Goal: Task Accomplishment & Management: Complete application form

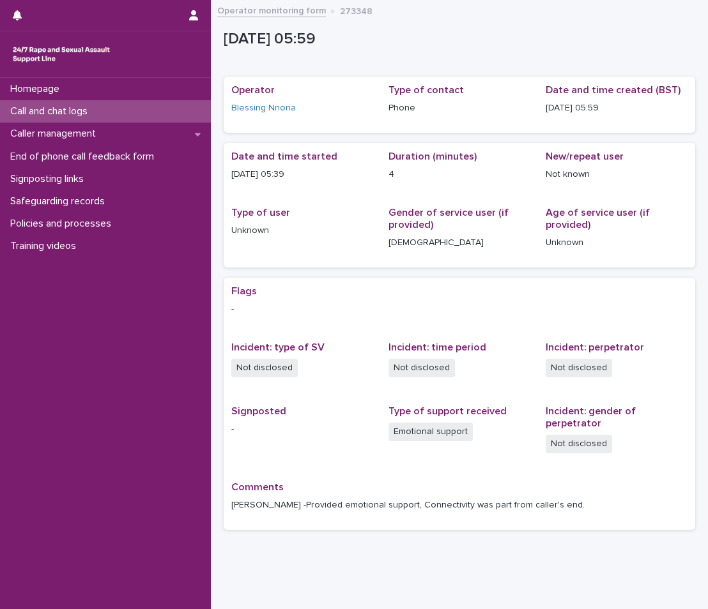
scroll to position [31, 0]
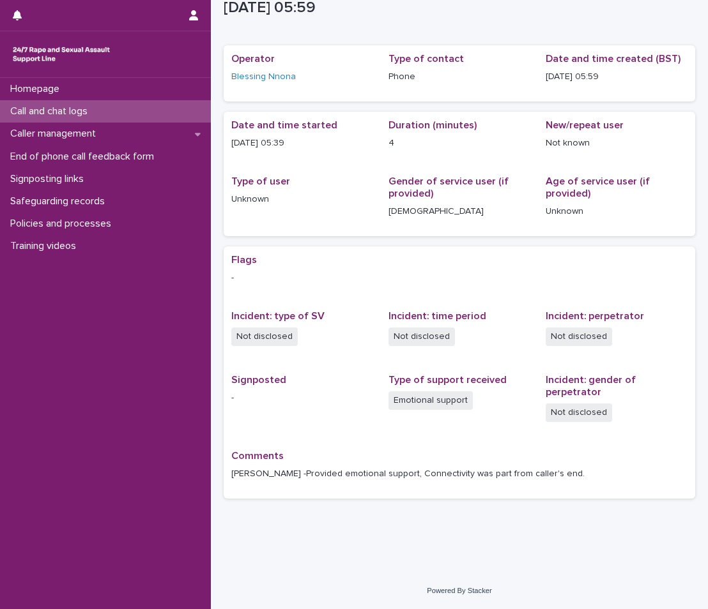
click at [108, 108] on div "Call and chat logs" at bounding box center [105, 111] width 211 height 22
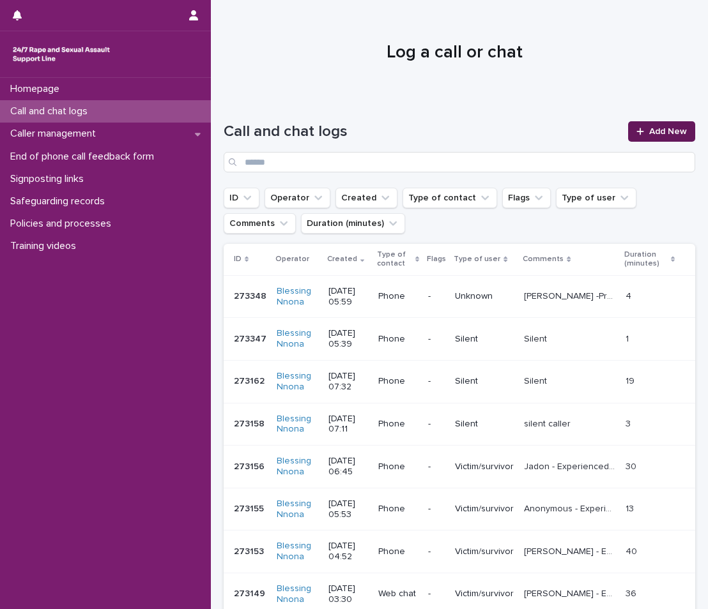
click at [667, 132] on span "Add New" at bounding box center [668, 131] width 38 height 9
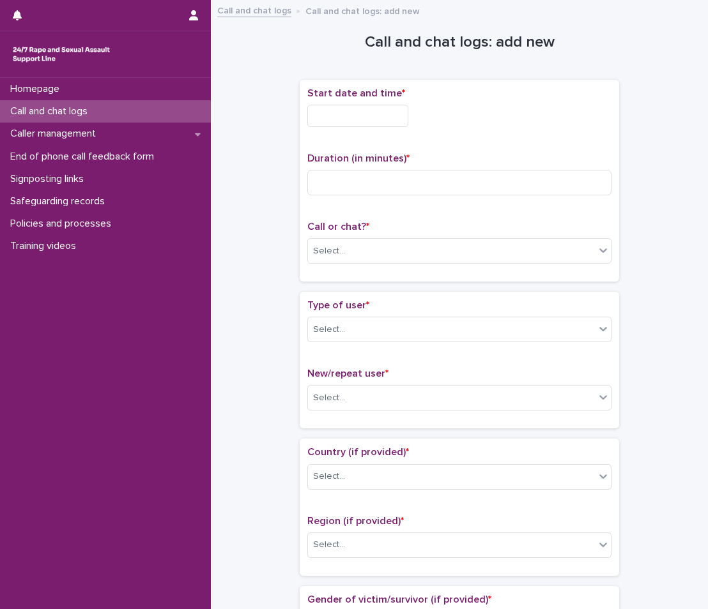
click at [367, 125] on input "text" at bounding box center [357, 116] width 101 height 22
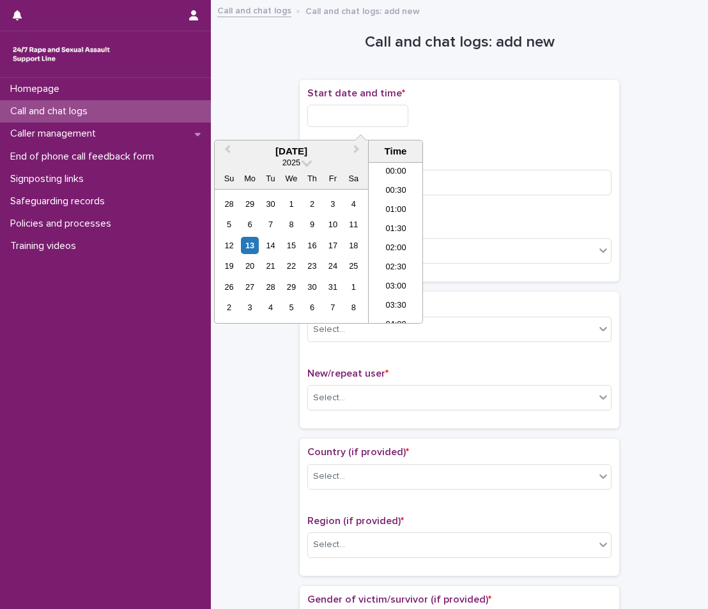
scroll to position [198, 0]
click at [249, 241] on div "13" at bounding box center [249, 245] width 17 height 17
click at [404, 202] on li "06:00" at bounding box center [396, 204] width 54 height 19
click at [380, 116] on input "**********" at bounding box center [357, 116] width 101 height 22
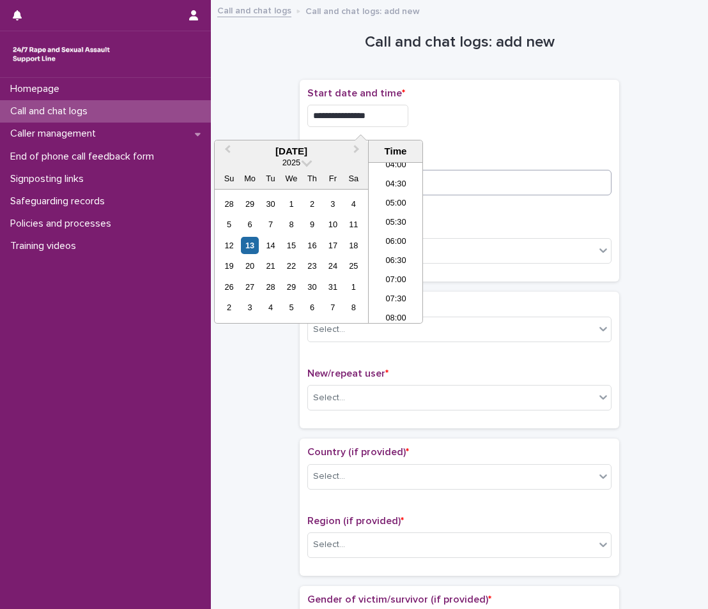
type input "**********"
click at [438, 188] on input at bounding box center [459, 183] width 304 height 26
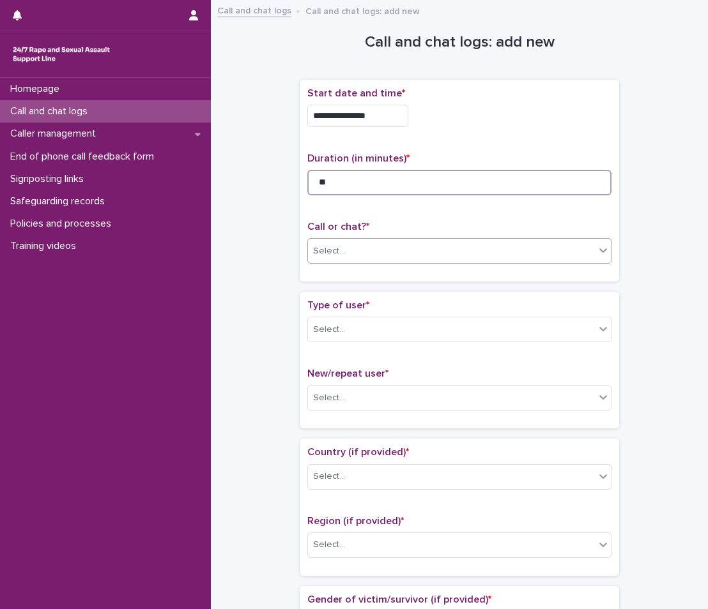
type input "**"
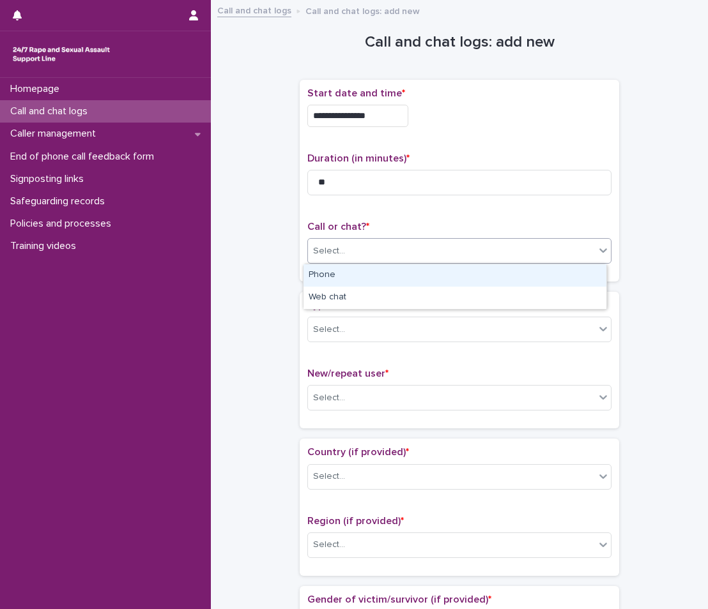
click at [493, 251] on div "Select..." at bounding box center [451, 251] width 287 height 21
click at [458, 284] on div "Phone" at bounding box center [454, 275] width 303 height 22
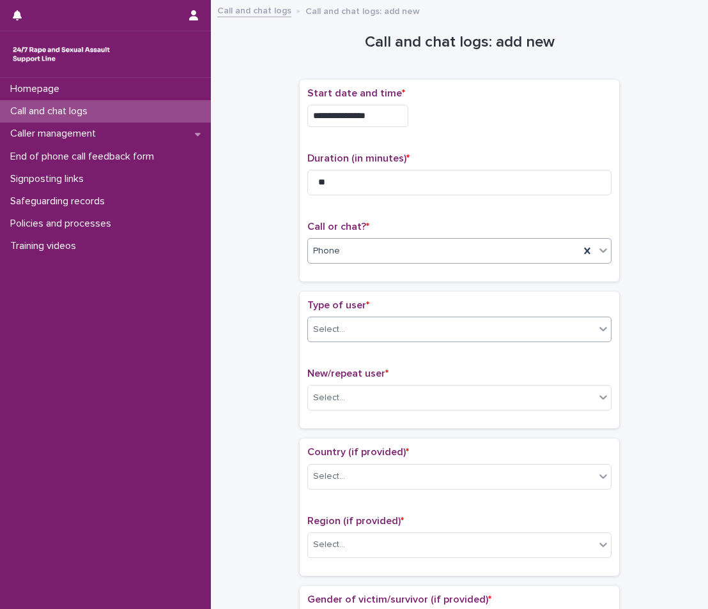
click at [444, 332] on div "Select..." at bounding box center [451, 329] width 287 height 21
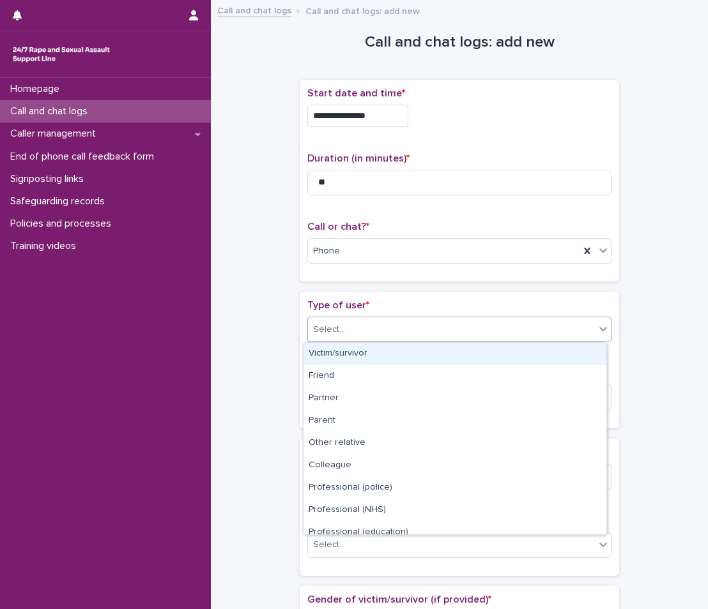
click at [435, 358] on div "Victim/survivor" at bounding box center [454, 354] width 303 height 22
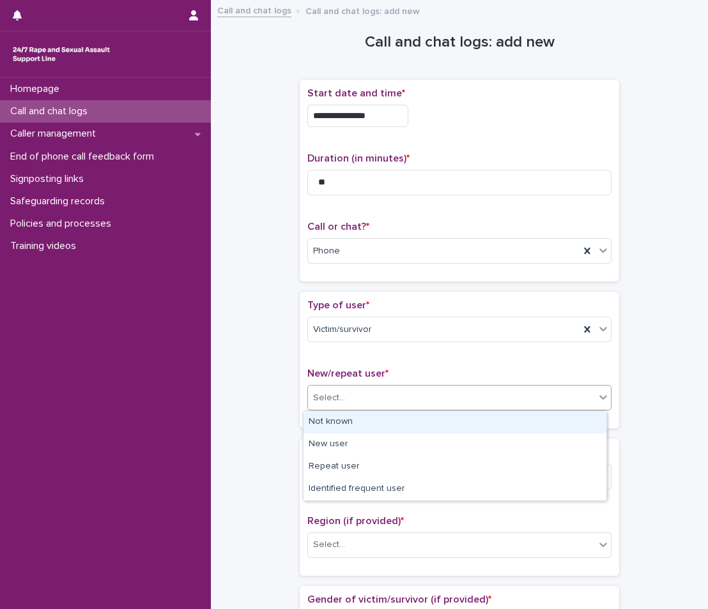
click at [376, 401] on div "Select..." at bounding box center [451, 398] width 287 height 21
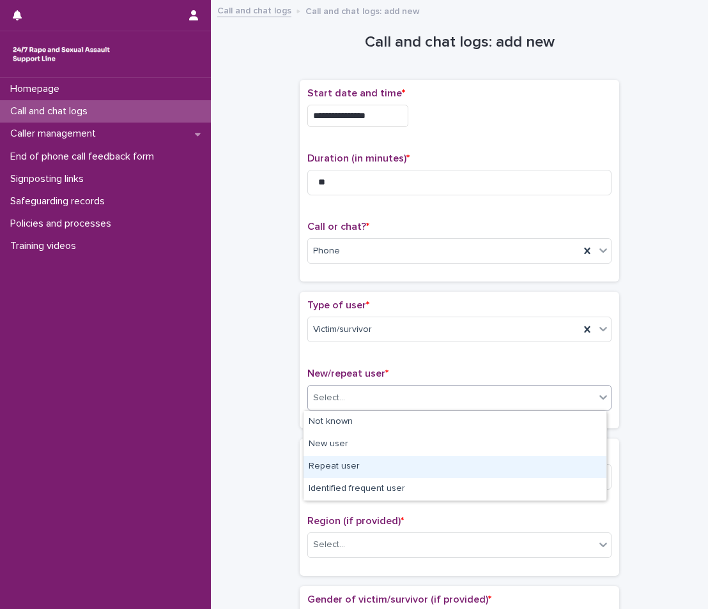
click at [369, 457] on div "Repeat user" at bounding box center [454, 467] width 303 height 22
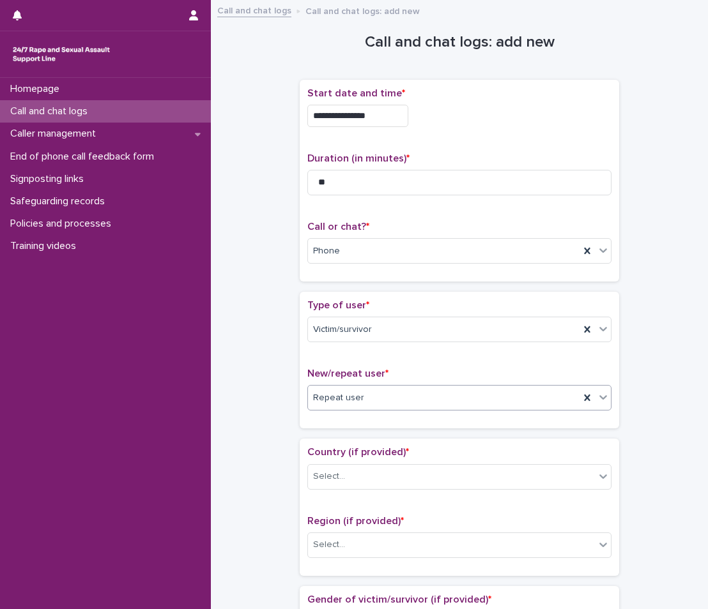
click at [361, 491] on div "Country (if provided) * Select..." at bounding box center [459, 472] width 304 height 53
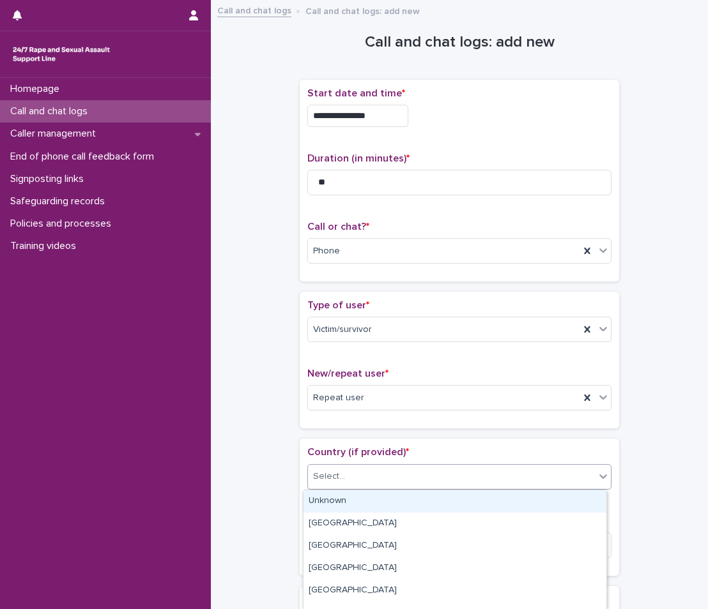
click at [380, 473] on div "Select..." at bounding box center [451, 476] width 287 height 21
click at [364, 512] on div "Unknown" at bounding box center [454, 502] width 303 height 22
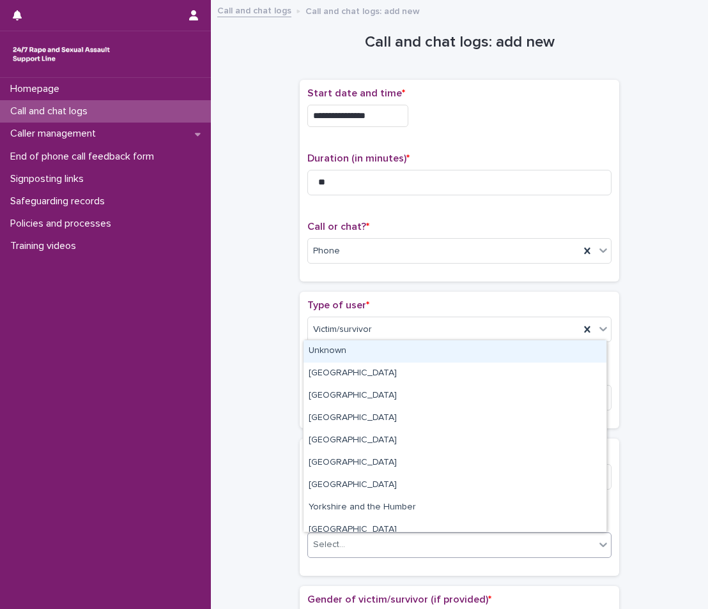
click at [362, 547] on div "Select..." at bounding box center [451, 545] width 287 height 21
click at [393, 354] on div "Unknown" at bounding box center [454, 351] width 303 height 22
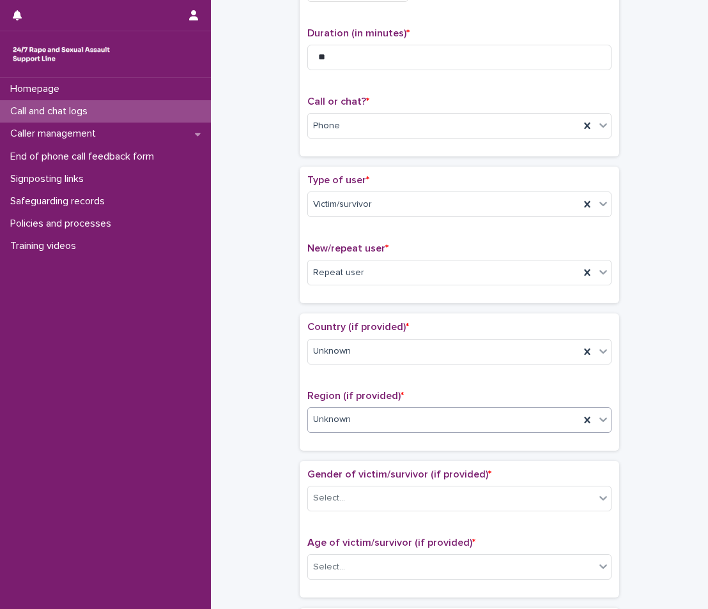
scroll to position [192, 0]
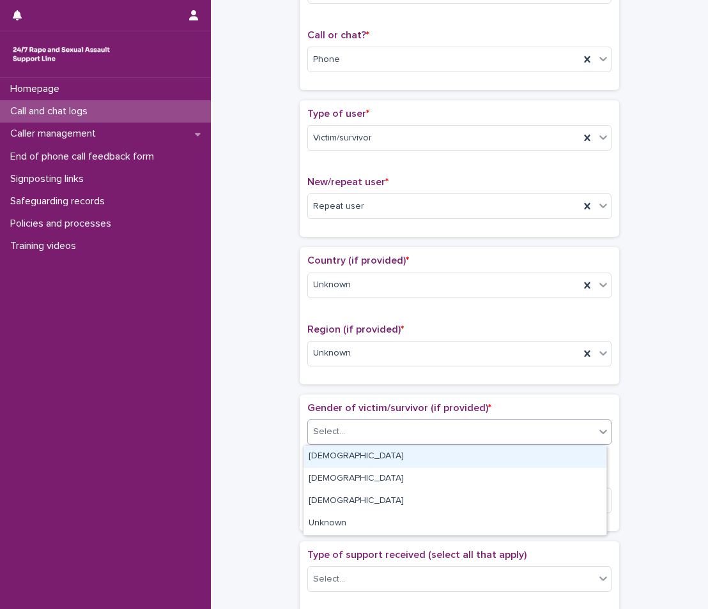
click at [378, 428] on div "Select..." at bounding box center [451, 432] width 287 height 21
click at [365, 466] on div "[DEMOGRAPHIC_DATA]" at bounding box center [454, 457] width 303 height 22
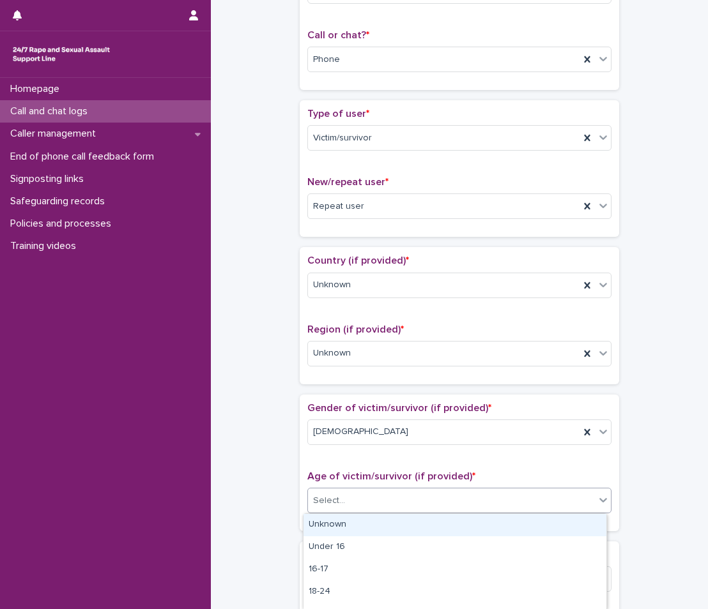
click at [348, 492] on div "Select..." at bounding box center [451, 501] width 287 height 21
click at [338, 522] on div "Unknown" at bounding box center [454, 525] width 303 height 22
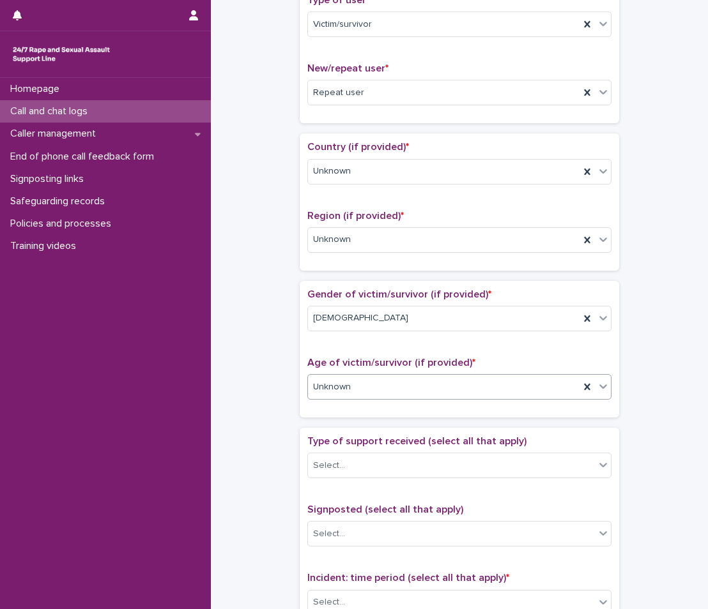
scroll to position [319, 0]
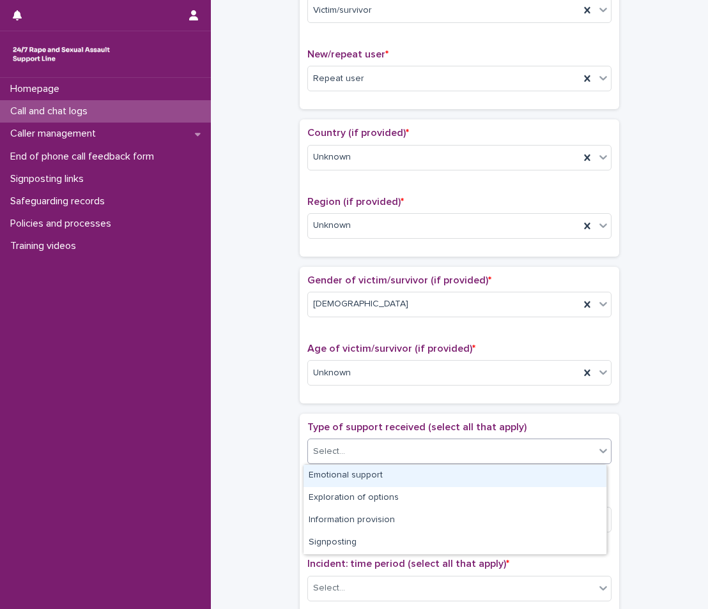
click at [467, 443] on div "Select..." at bounding box center [451, 451] width 287 height 21
click at [422, 477] on div "Emotional support" at bounding box center [454, 476] width 303 height 22
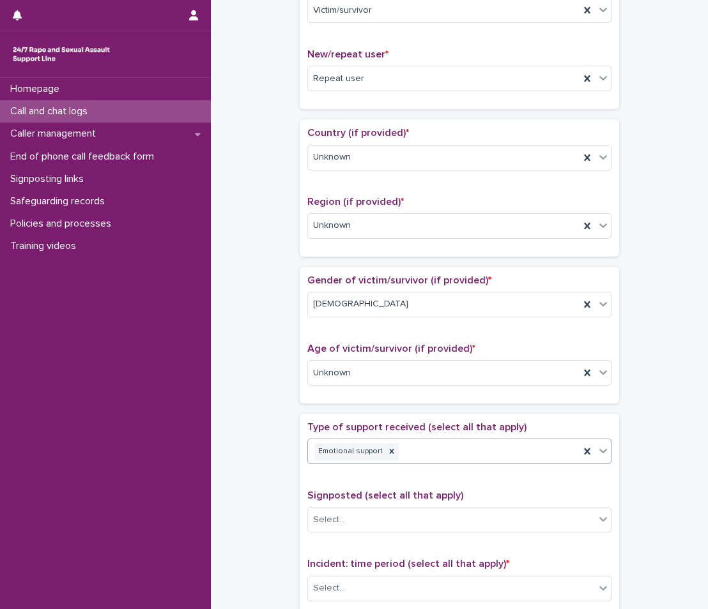
click at [598, 452] on icon at bounding box center [603, 451] width 13 height 13
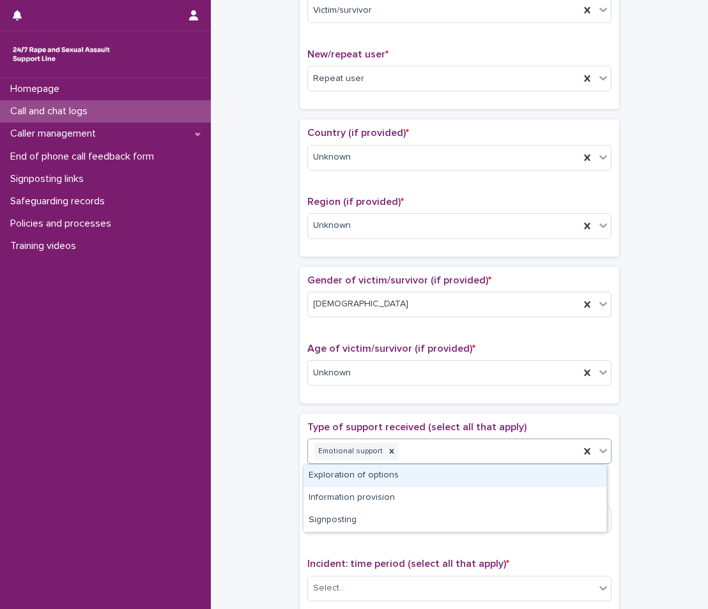
click at [561, 474] on div "Exploration of options" at bounding box center [454, 476] width 303 height 22
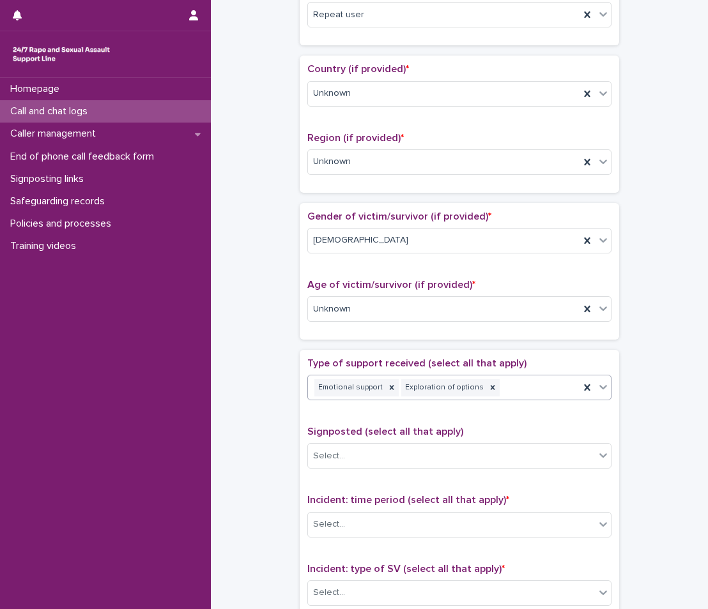
scroll to position [447, 0]
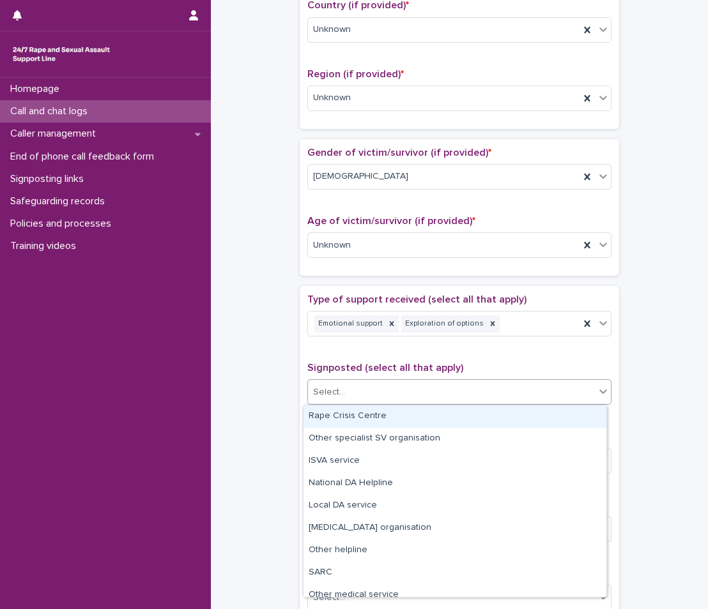
click at [488, 398] on div "Select..." at bounding box center [451, 392] width 287 height 21
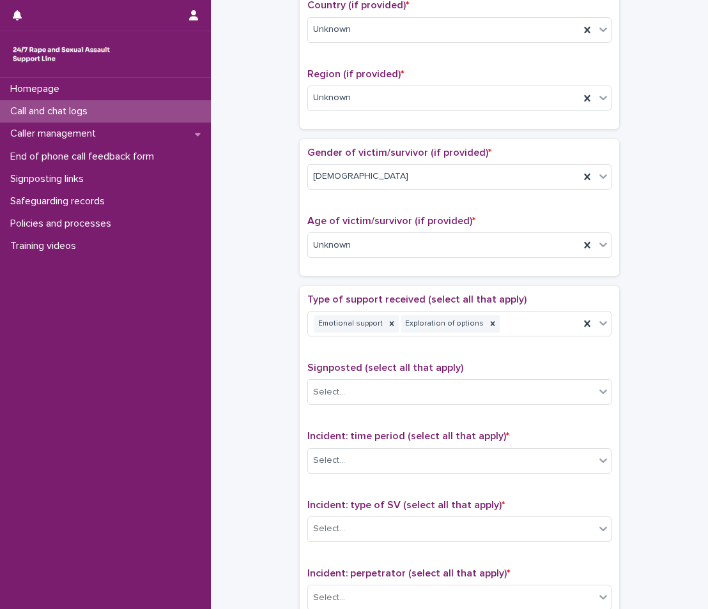
click at [261, 425] on div "**********" at bounding box center [459, 214] width 471 height 1306
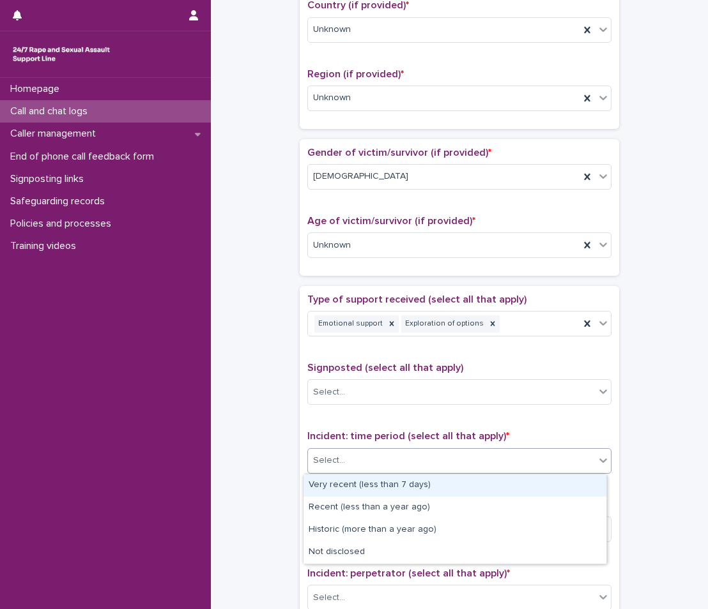
click at [356, 459] on div "Select..." at bounding box center [451, 460] width 287 height 21
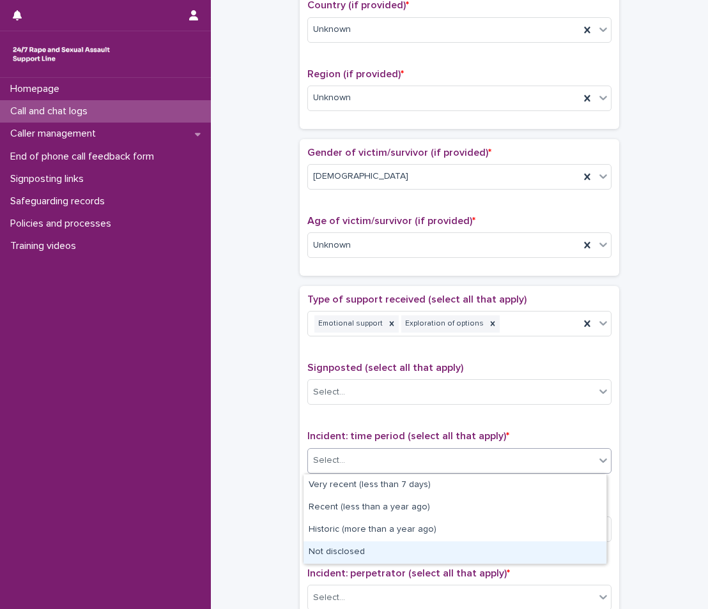
drag, startPoint x: 349, startPoint y: 492, endPoint x: 337, endPoint y: 542, distance: 50.5
click at [337, 542] on div "Not disclosed" at bounding box center [454, 553] width 303 height 22
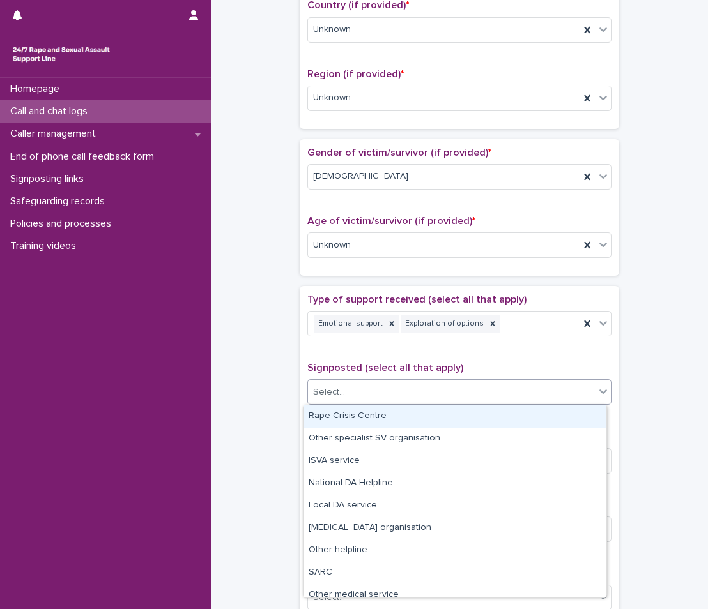
click at [422, 387] on div "Select..." at bounding box center [451, 392] width 287 height 21
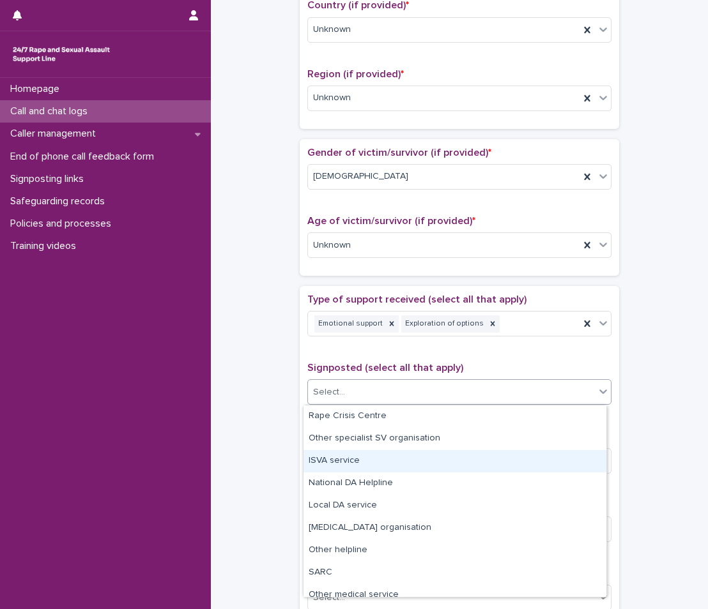
click at [263, 454] on div "**********" at bounding box center [459, 214] width 471 height 1306
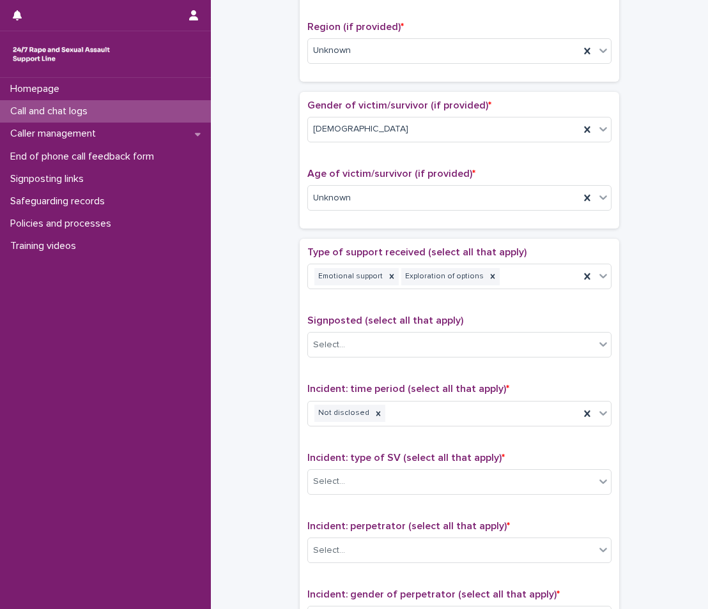
scroll to position [575, 0]
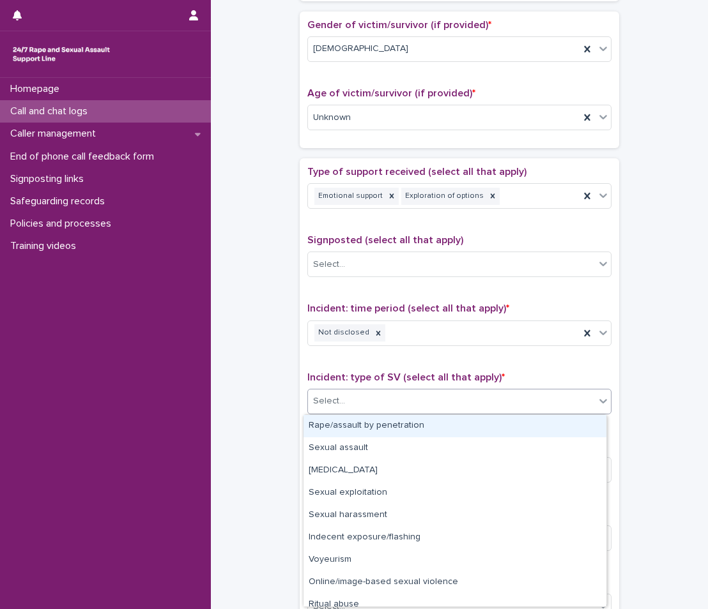
click at [387, 392] on div "Select..." at bounding box center [451, 401] width 287 height 21
click at [376, 428] on div "Rape/assault by penetration" at bounding box center [454, 426] width 303 height 22
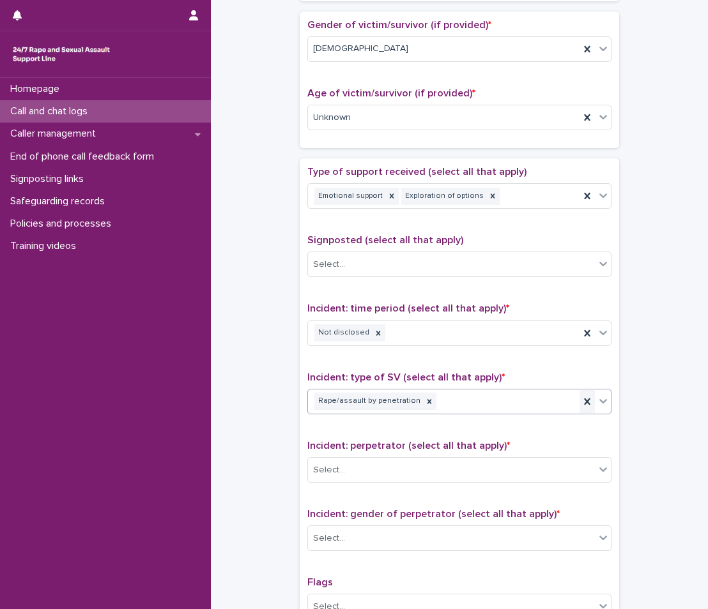
click at [584, 399] on icon at bounding box center [587, 402] width 6 height 6
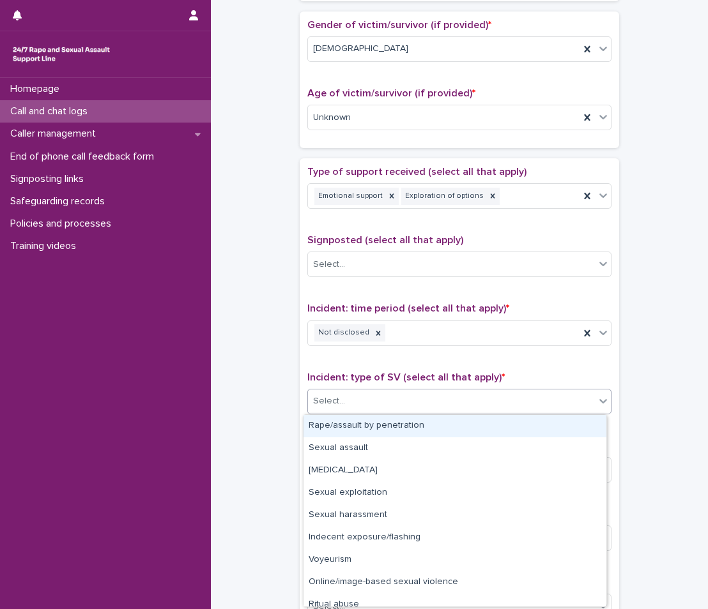
click at [584, 393] on div "Select..." at bounding box center [451, 401] width 287 height 21
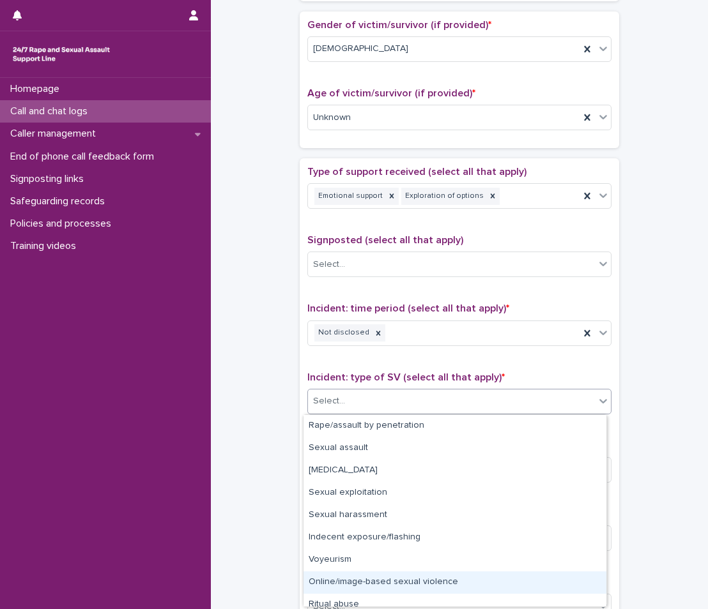
scroll to position [32, 0]
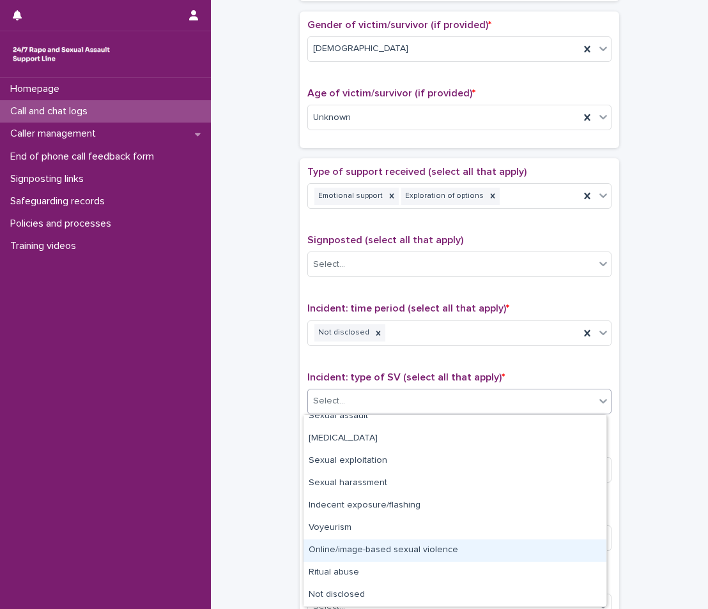
click at [486, 559] on div "Online/image-based sexual violence" at bounding box center [454, 551] width 303 height 22
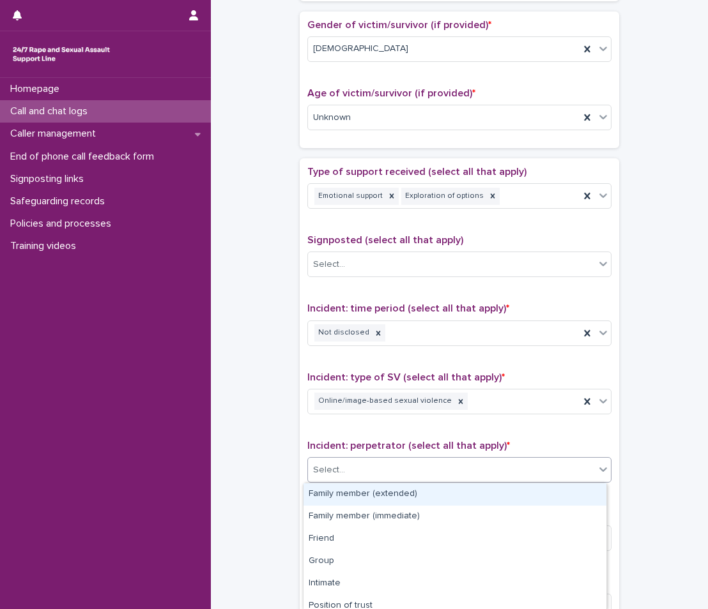
click at [517, 476] on div "Select..." at bounding box center [451, 470] width 287 height 21
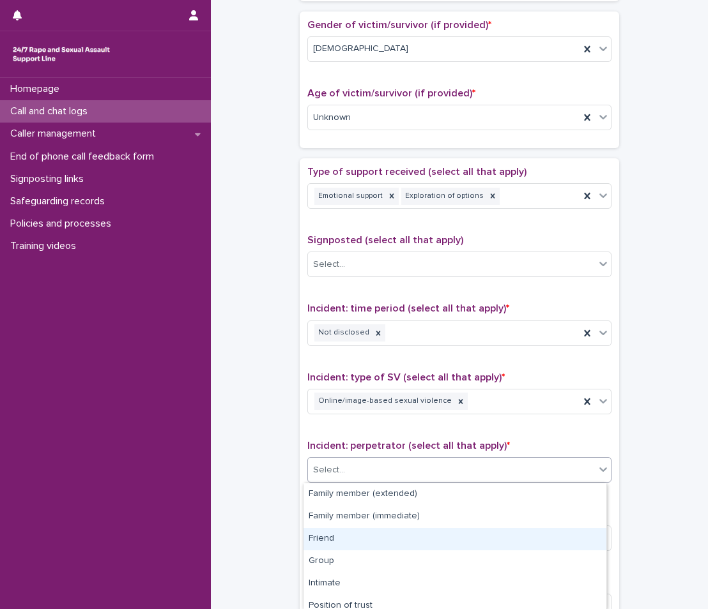
click at [374, 550] on div "Friend" at bounding box center [454, 539] width 303 height 22
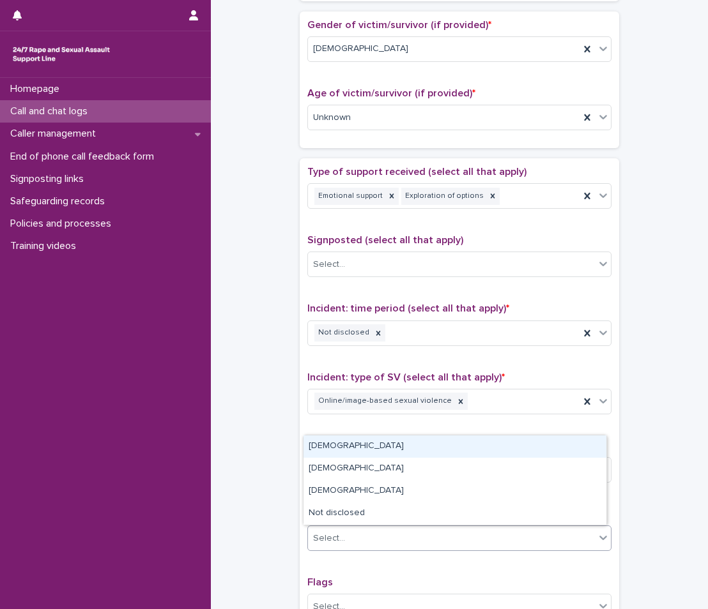
click at [385, 540] on div "Select..." at bounding box center [451, 538] width 287 height 21
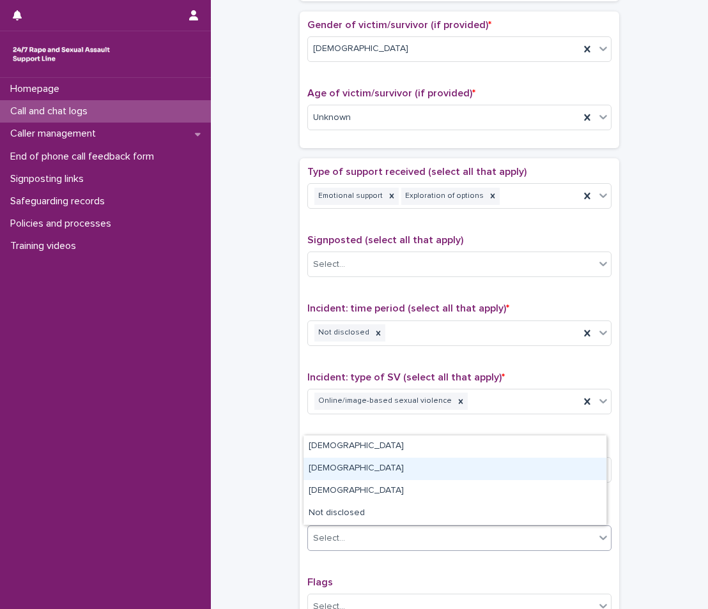
click at [351, 471] on div "[DEMOGRAPHIC_DATA]" at bounding box center [454, 469] width 303 height 22
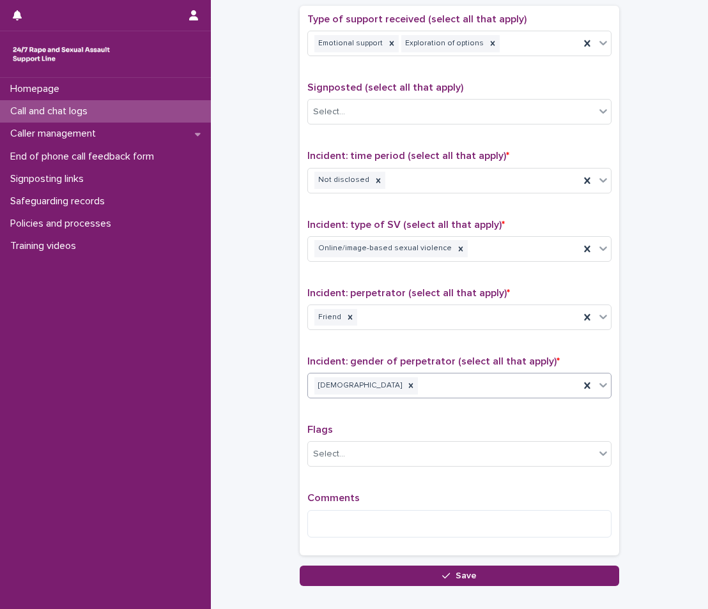
scroll to position [766, 0]
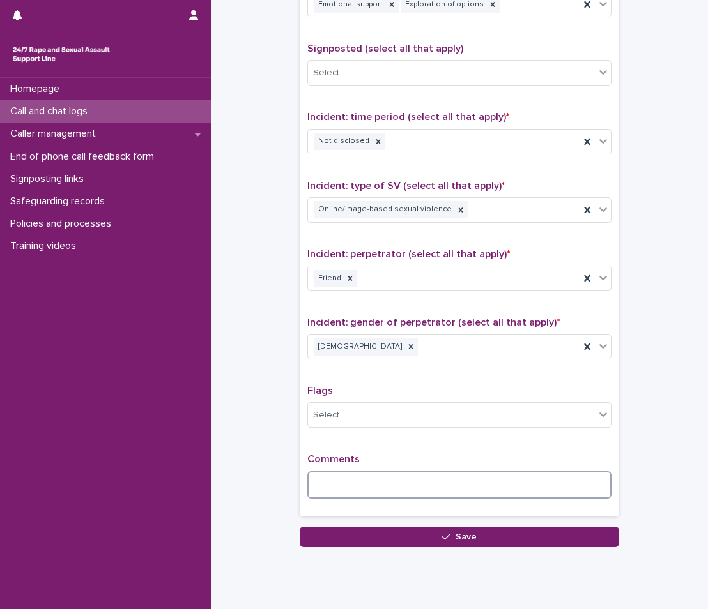
click at [375, 479] on textarea at bounding box center [459, 484] width 304 height 27
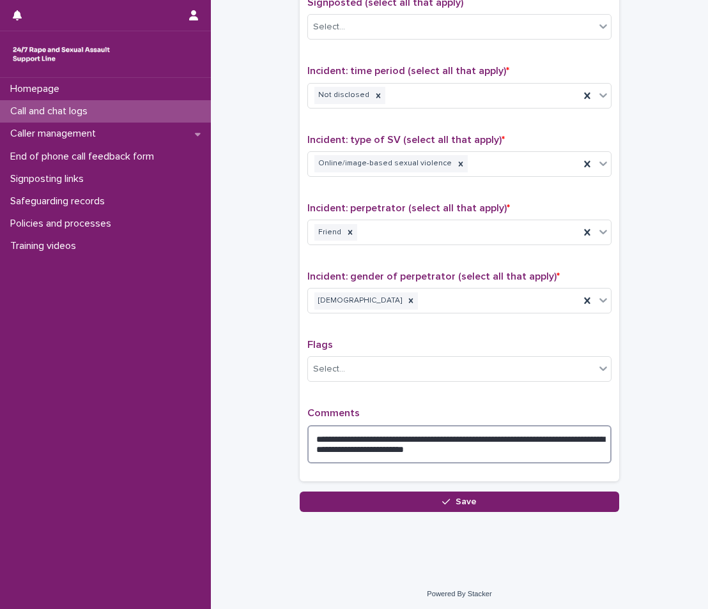
scroll to position [815, 0]
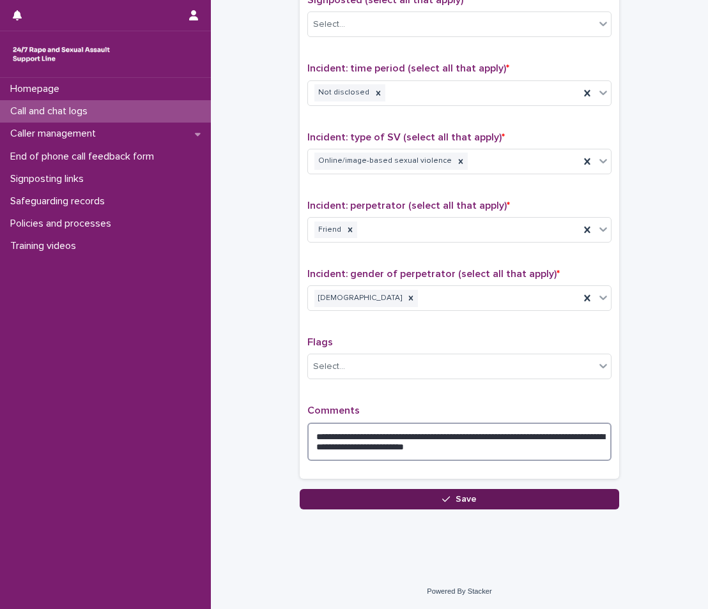
type textarea "**********"
click at [459, 491] on button "Save" at bounding box center [459, 499] width 319 height 20
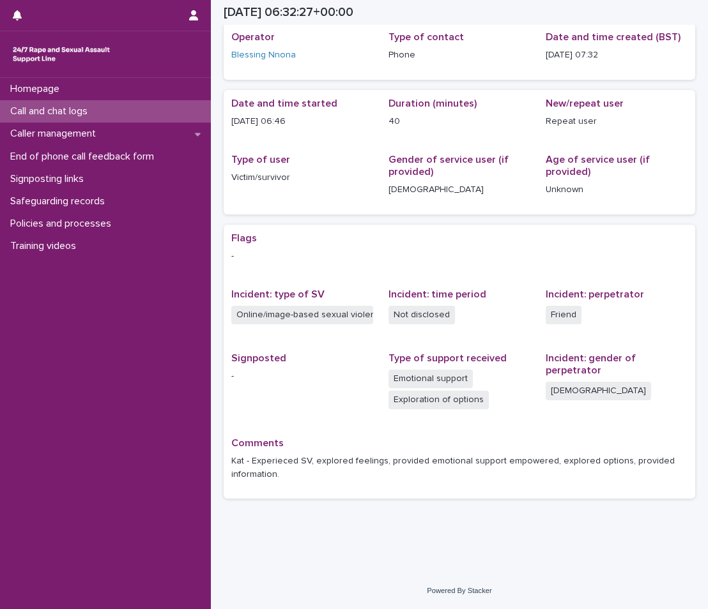
scroll to position [53, 0]
click at [112, 109] on div "Call and chat logs" at bounding box center [105, 111] width 211 height 22
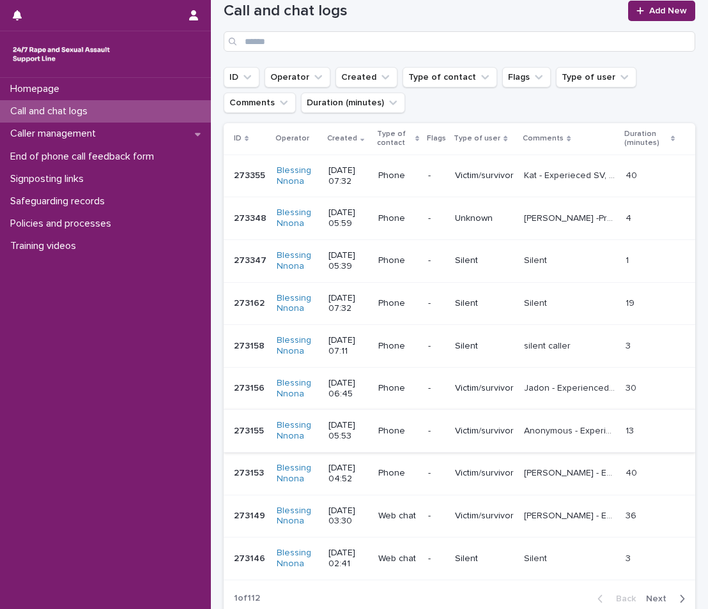
scroll to position [109, 0]
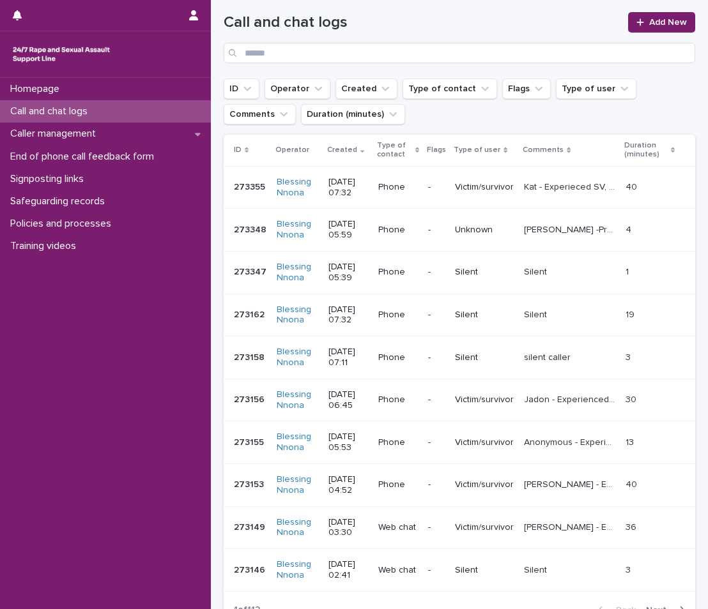
click at [570, 234] on p "[PERSON_NAME] -Provided emotional support, Connectivity was part from caller's …" at bounding box center [571, 228] width 94 height 13
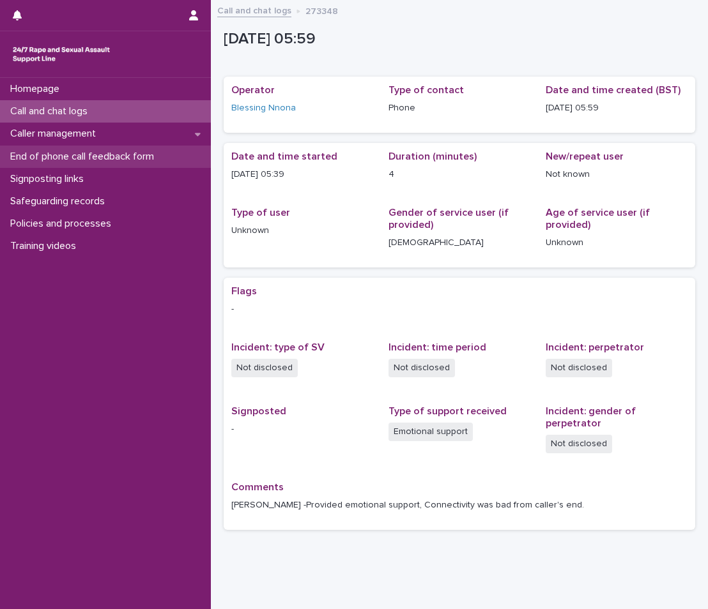
click at [93, 149] on div "End of phone call feedback form" at bounding box center [105, 157] width 211 height 22
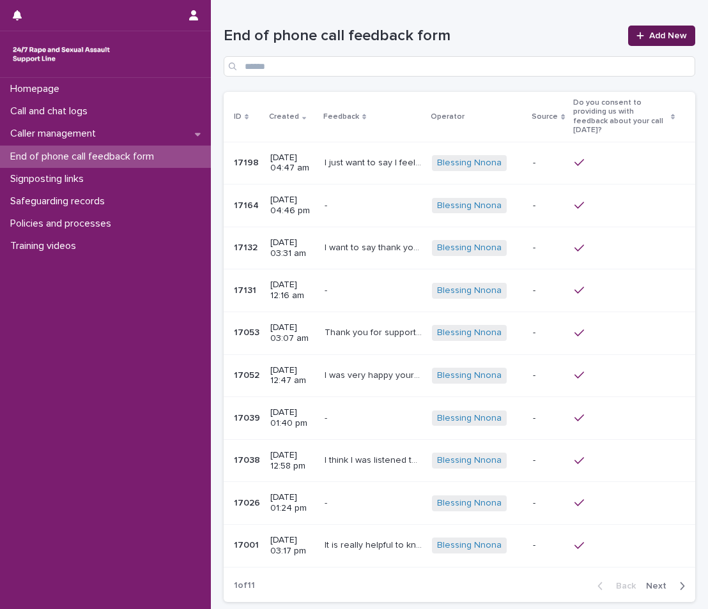
click at [650, 29] on link "Add New" at bounding box center [661, 36] width 67 height 20
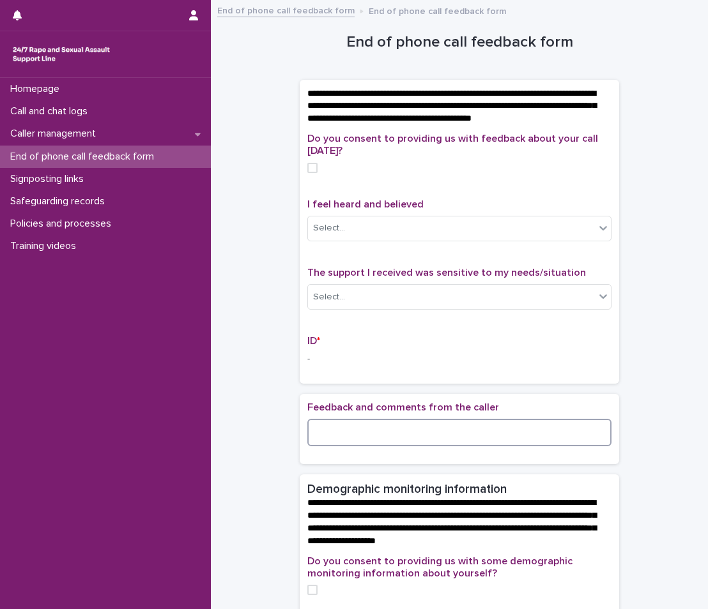
click at [353, 446] on textarea at bounding box center [459, 432] width 304 height 27
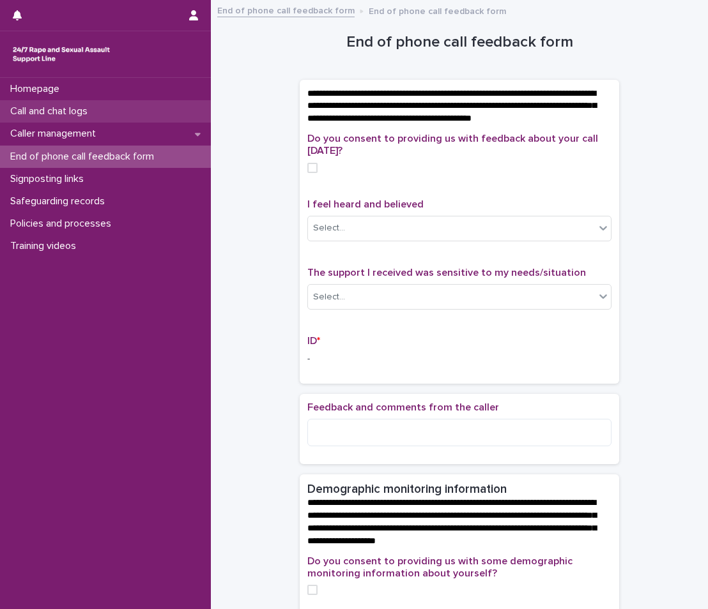
click at [73, 119] on div "Call and chat logs" at bounding box center [105, 111] width 211 height 22
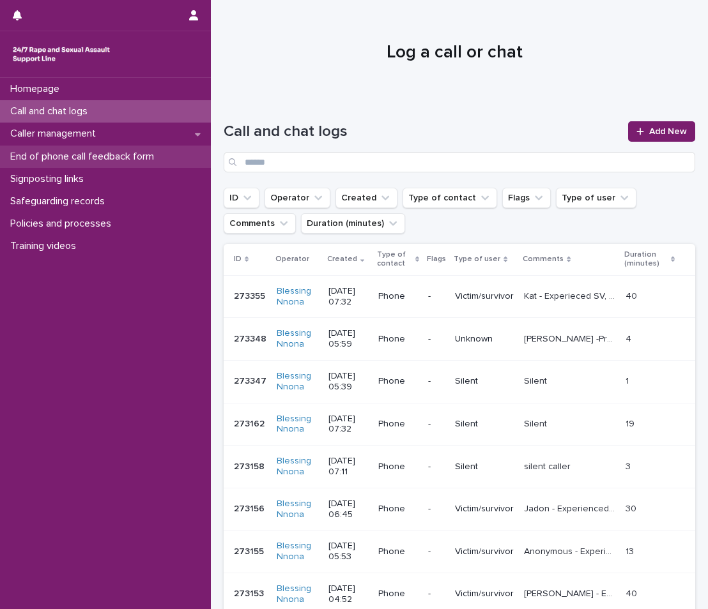
click at [128, 155] on p "End of phone call feedback form" at bounding box center [84, 157] width 159 height 12
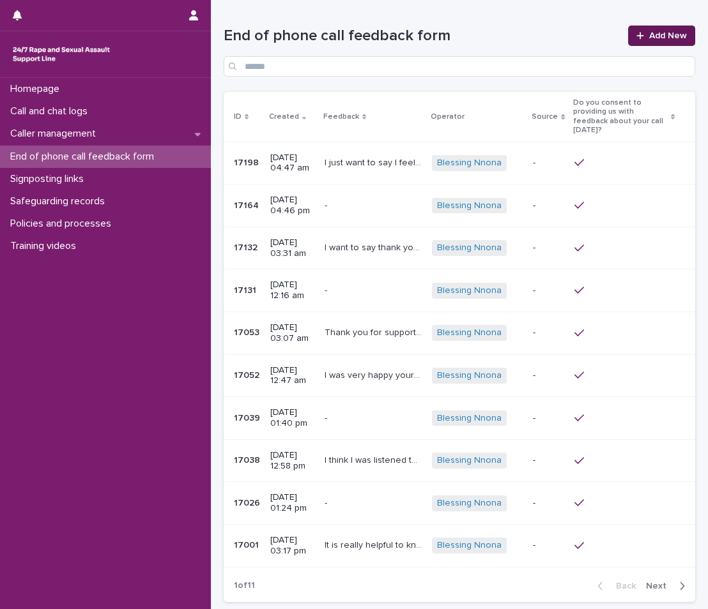
click at [649, 35] on span "Add New" at bounding box center [668, 35] width 38 height 9
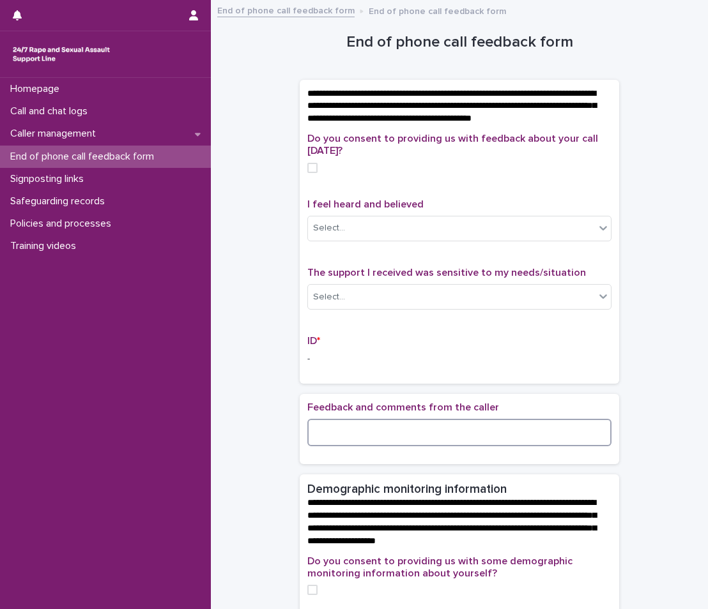
click at [315, 439] on textarea at bounding box center [459, 432] width 304 height 27
type textarea "**********"
drag, startPoint x: 387, startPoint y: 447, endPoint x: 292, endPoint y: 448, distance: 95.2
click at [292, 448] on div "**********" at bounding box center [459, 566] width 471 height 1116
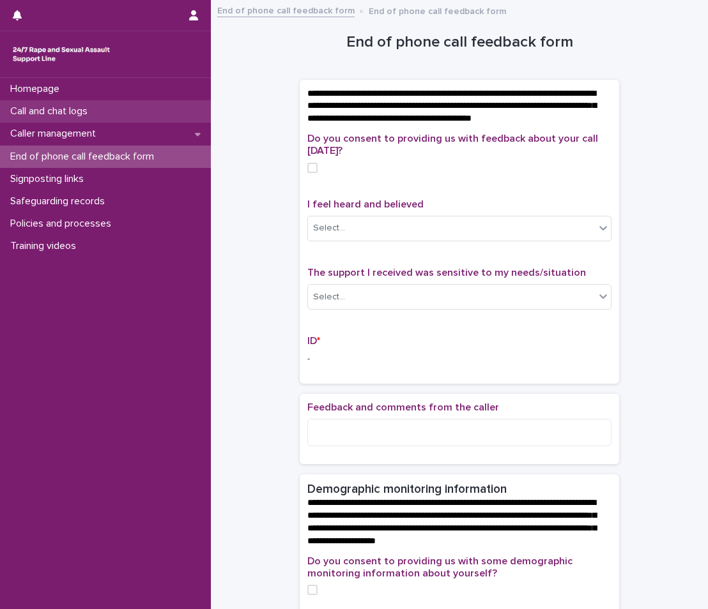
click at [49, 110] on p "Call and chat logs" at bounding box center [51, 111] width 93 height 12
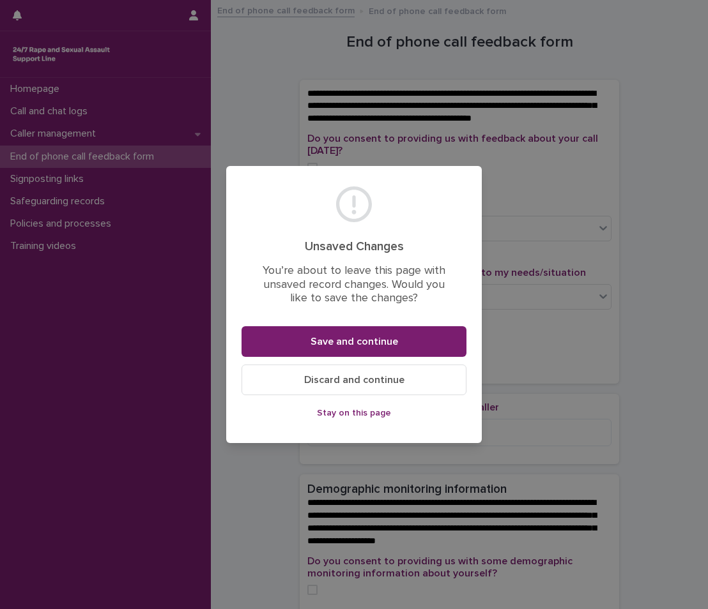
click at [341, 379] on span "Discard and continue" at bounding box center [354, 380] width 100 height 10
